Goal: Navigation & Orientation: Find specific page/section

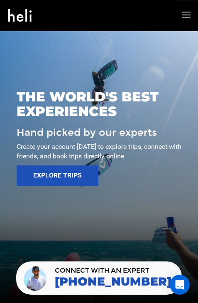
click at [188, 16] on icon at bounding box center [186, 15] width 9 height 10
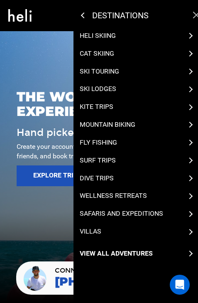
click at [124, 14] on p "destinations" at bounding box center [136, 15] width 89 height 8
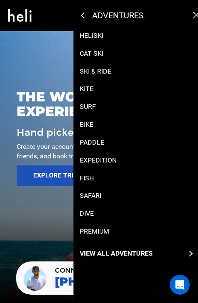
click at [84, 17] on icon at bounding box center [84, 15] width 6 height 6
click at [84, 15] on icon at bounding box center [84, 15] width 6 height 6
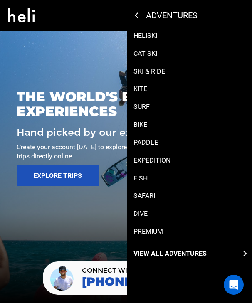
click at [73, 14] on div "adventures adventures experts destinations gear stories search cart sign in Hel…" at bounding box center [127, 15] width 250 height 30
click at [64, 57] on div at bounding box center [126, 151] width 252 height 303
click at [138, 17] on icon at bounding box center [138, 15] width 6 height 6
click at [134, 14] on div "adventures" at bounding box center [189, 15] width 125 height 31
click at [141, 15] on div "adventures" at bounding box center [201, 15] width 130 height 10
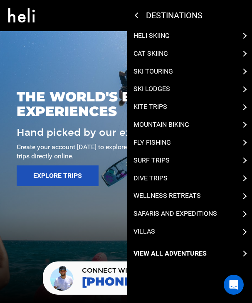
click at [138, 16] on icon at bounding box center [138, 15] width 6 height 6
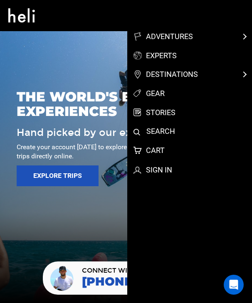
click at [58, 224] on div at bounding box center [126, 151] width 252 height 303
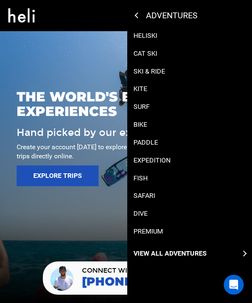
click at [139, 14] on icon at bounding box center [138, 15] width 6 height 6
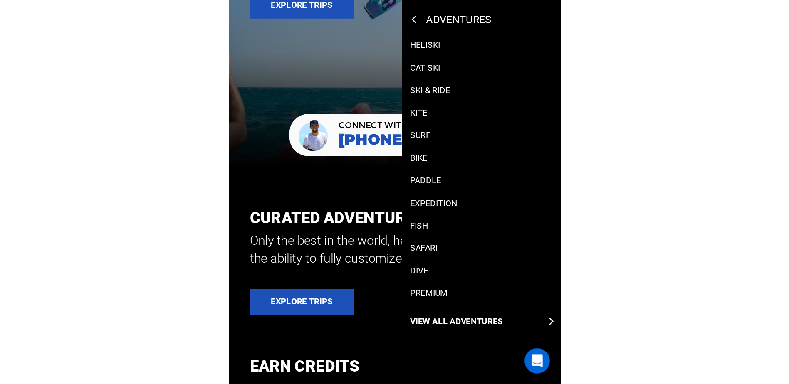
scroll to position [250, 0]
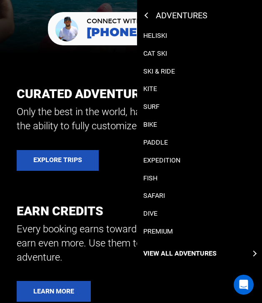
click at [149, 17] on icon at bounding box center [147, 15] width 6 height 6
click at [146, 15] on icon at bounding box center [147, 15] width 6 height 6
click at [146, 14] on icon at bounding box center [147, 15] width 6 height 6
click at [145, 14] on icon at bounding box center [147, 15] width 6 height 6
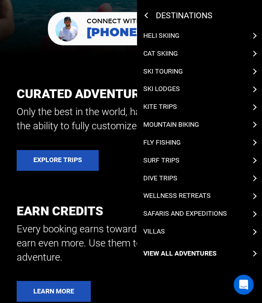
click at [148, 14] on icon at bounding box center [147, 15] width 6 height 6
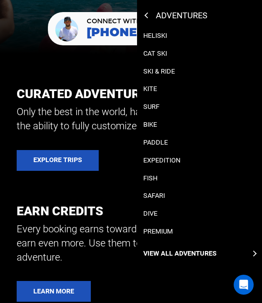
click at [146, 15] on icon at bounding box center [147, 15] width 6 height 6
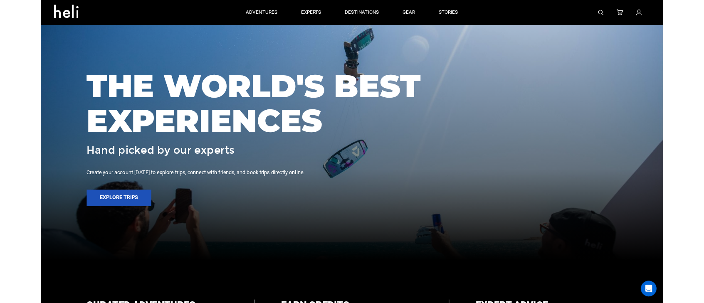
scroll to position [0, 0]
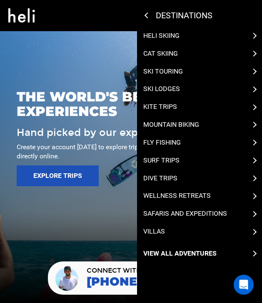
click at [144, 17] on div "destinations" at bounding box center [199, 15] width 125 height 31
click at [146, 13] on icon at bounding box center [147, 15] width 6 height 6
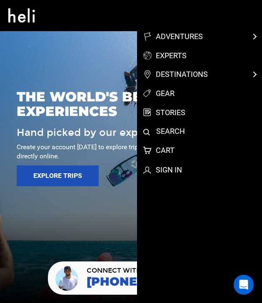
click at [83, 62] on div at bounding box center [131, 151] width 262 height 303
click at [59, 26] on div "adventures experts destinations gear stories search cart sign in" at bounding box center [132, 15] width 260 height 30
click at [33, 11] on icon at bounding box center [21, 13] width 27 height 12
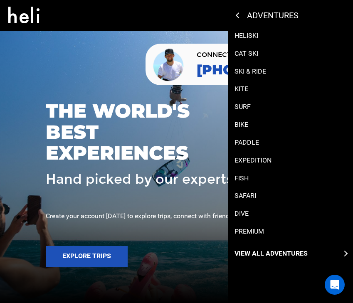
click at [236, 16] on icon at bounding box center [239, 15] width 6 height 6
click at [345, 254] on icon at bounding box center [345, 254] width 6 height 6
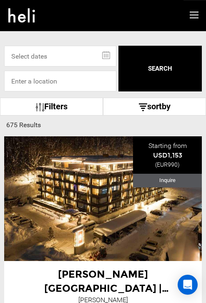
click at [193, 14] on icon at bounding box center [193, 15] width 9 height 10
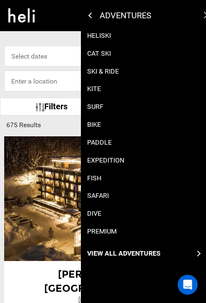
click at [200, 253] on div "Heliski Cat Ski Ski & Ride Kite Surf Bike Paddle Expedition Fish Safari Dive PR…" at bounding box center [143, 145] width 125 height 228
click at [197, 254] on icon at bounding box center [197, 254] width 6 height 6
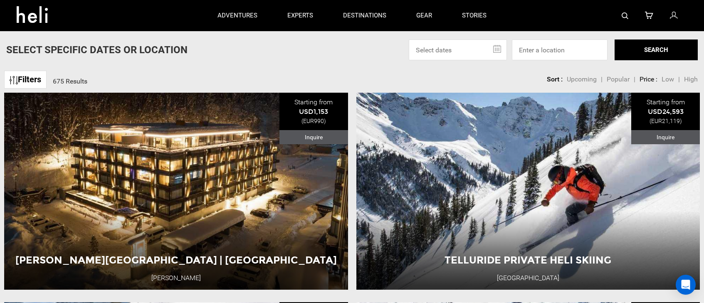
click at [676, 17] on icon at bounding box center [673, 15] width 7 height 11
